Goal: Book appointment/travel/reservation

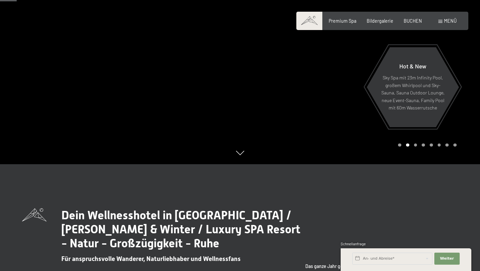
click at [444, 21] on span "Menü" at bounding box center [450, 21] width 13 height 6
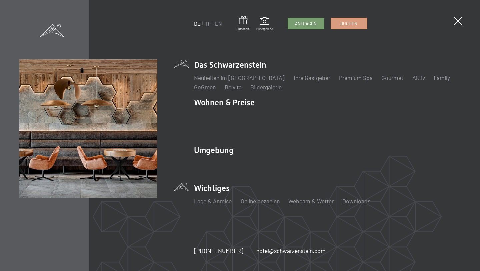
click at [232, 183] on li "Wichtiges Lage & Anreise Online bezahlen Webcam & Wetter Downloads" at bounding box center [327, 196] width 267 height 29
click at [216, 183] on li "Wichtiges Lage & Anreise Online bezahlen Webcam & Wetter Downloads" at bounding box center [327, 196] width 267 height 29
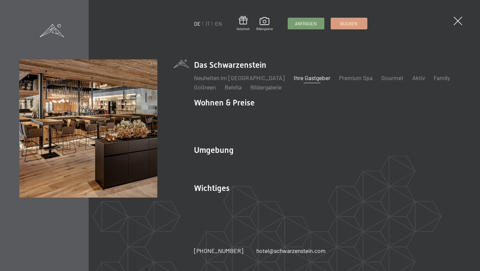
click at [294, 81] on link "Ihre Gastgeber" at bounding box center [312, 77] width 37 height 7
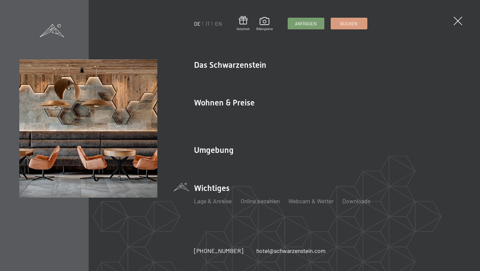
click at [211, 182] on li "Wichtiges Lage & Anreise Online bezahlen Webcam & Wetter Downloads" at bounding box center [327, 196] width 267 height 29
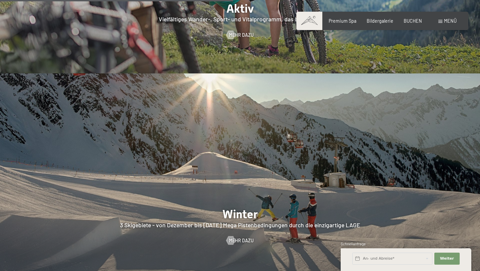
scroll to position [1334, 0]
click at [442, 21] on span at bounding box center [441, 21] width 4 height 3
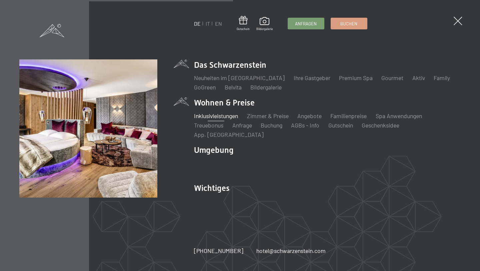
click at [220, 119] on link "Inklusivleistungen" at bounding box center [216, 115] width 44 height 7
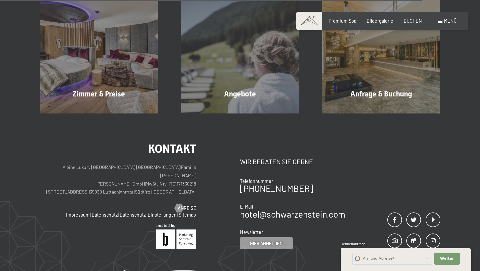
scroll to position [1001, 0]
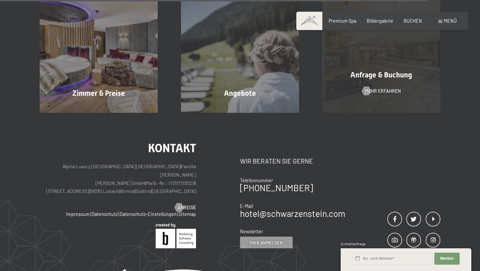
click at [368, 73] on span "Anfrage & Buchung" at bounding box center [382, 75] width 62 height 8
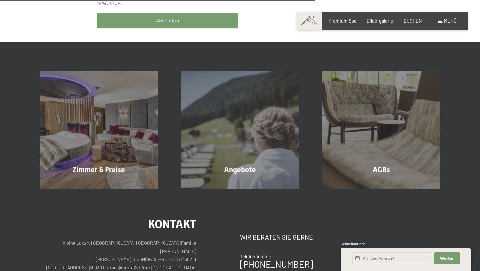
scroll to position [400, 0]
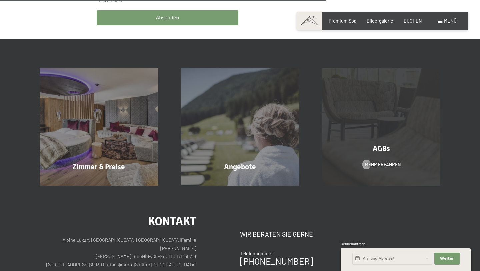
click at [388, 130] on div "AGBs Mehr erfahren" at bounding box center [381, 127] width 141 height 118
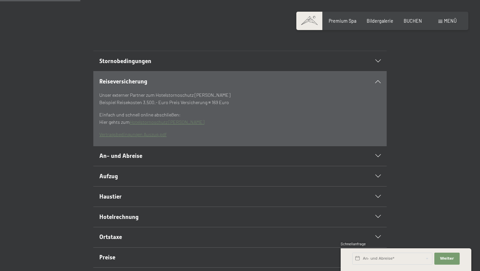
scroll to position [133, 0]
click at [262, 200] on h2 "Haustier" at bounding box center [226, 196] width 254 height 8
